Goal: Find specific page/section

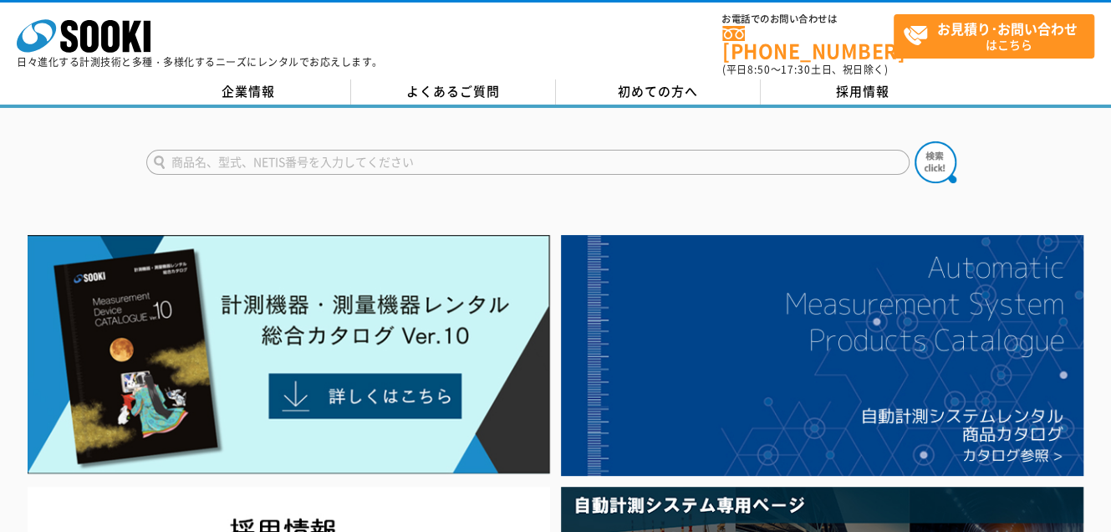
click at [390, 150] on input "text" at bounding box center [527, 162] width 763 height 25
type input "HN"
click at [918, 159] on img at bounding box center [936, 162] width 42 height 42
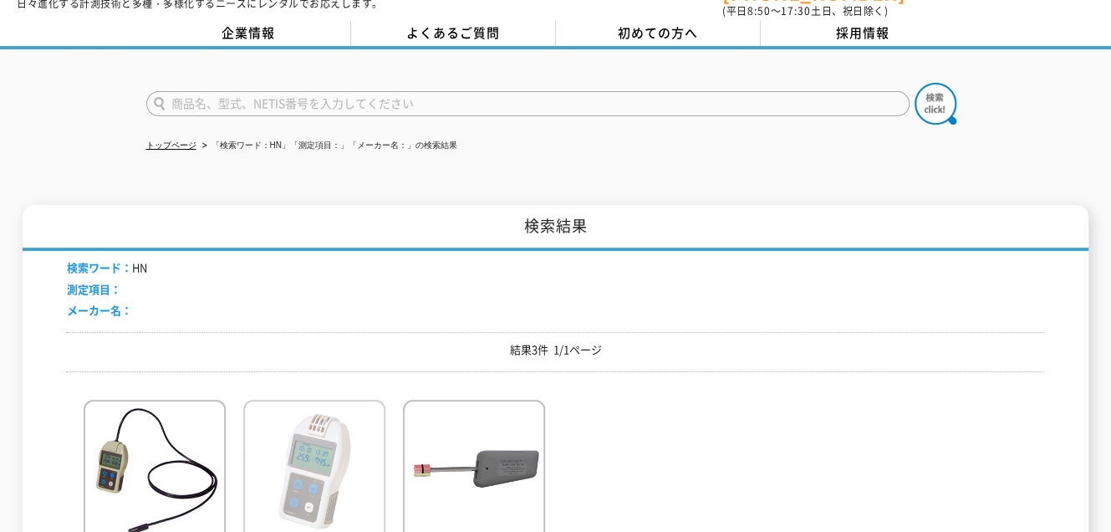
scroll to position [251, 0]
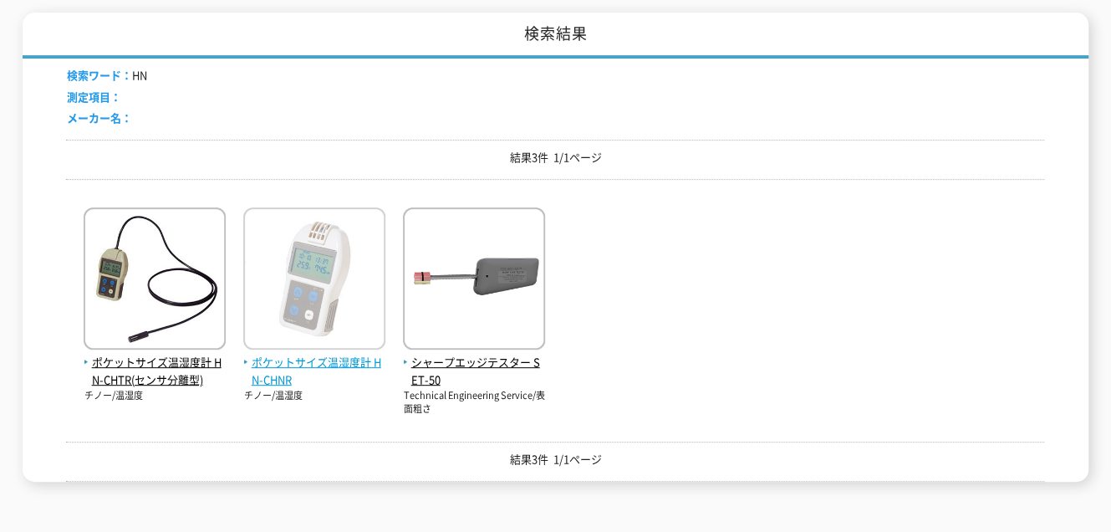
click at [364, 315] on img at bounding box center [314, 280] width 142 height 146
click at [346, 354] on span "ポケットサイズ温湿度計 HN-CHNR" at bounding box center [314, 371] width 142 height 35
